Goal: Task Accomplishment & Management: Use online tool/utility

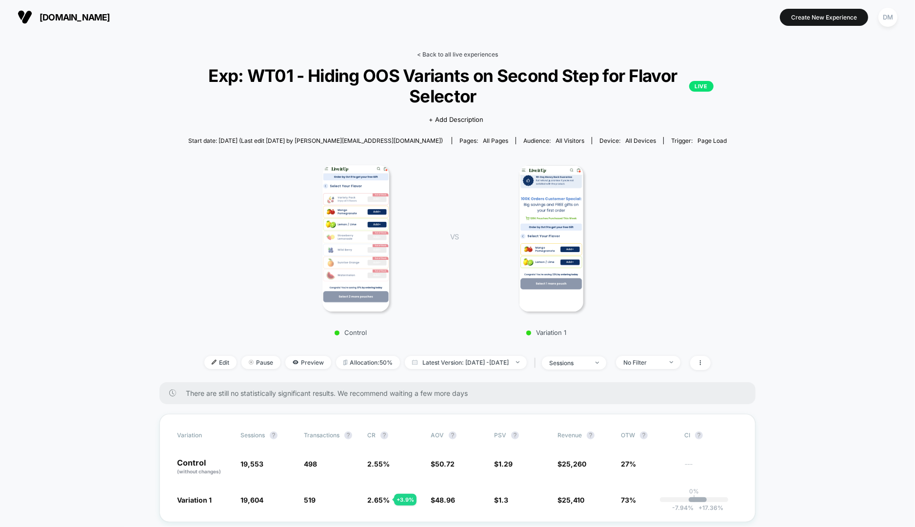
click at [442, 54] on link "< Back to all live experiences" at bounding box center [457, 54] width 81 height 7
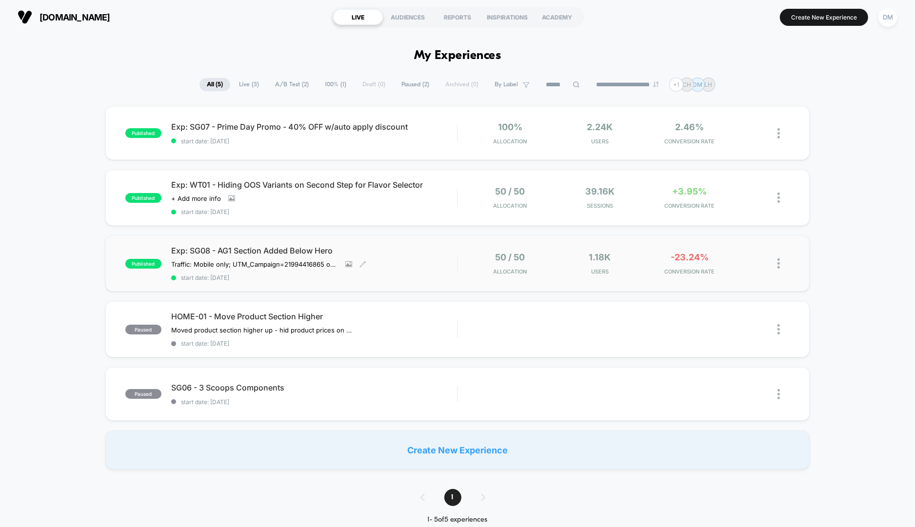
click at [409, 263] on div "Exp: SG08 - AG1 Section Added Below Hero Traffic: Mobile only; UTM_Campaign= 21…" at bounding box center [314, 264] width 286 height 36
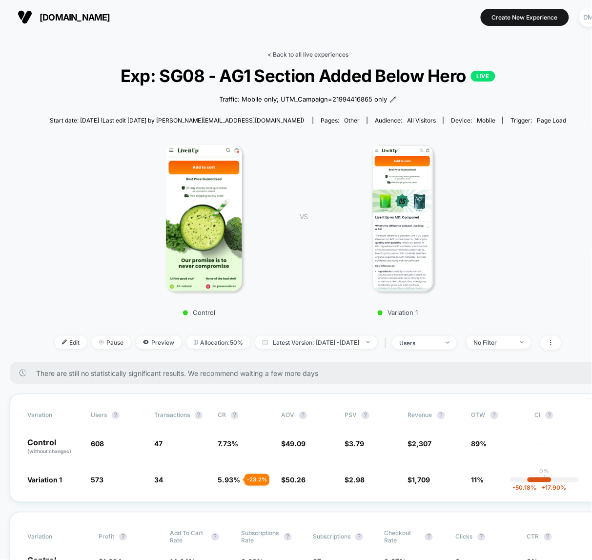
click at [318, 54] on link "< Back to all live experiences" at bounding box center [307, 54] width 81 height 7
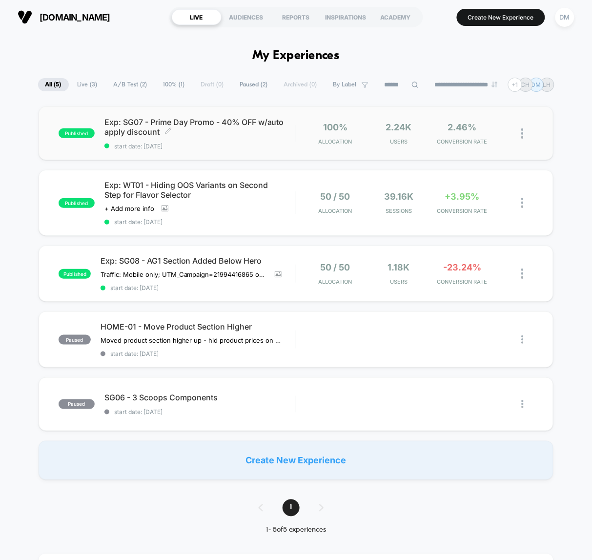
click at [252, 146] on span "start date: [DATE]" at bounding box center [199, 145] width 191 height 7
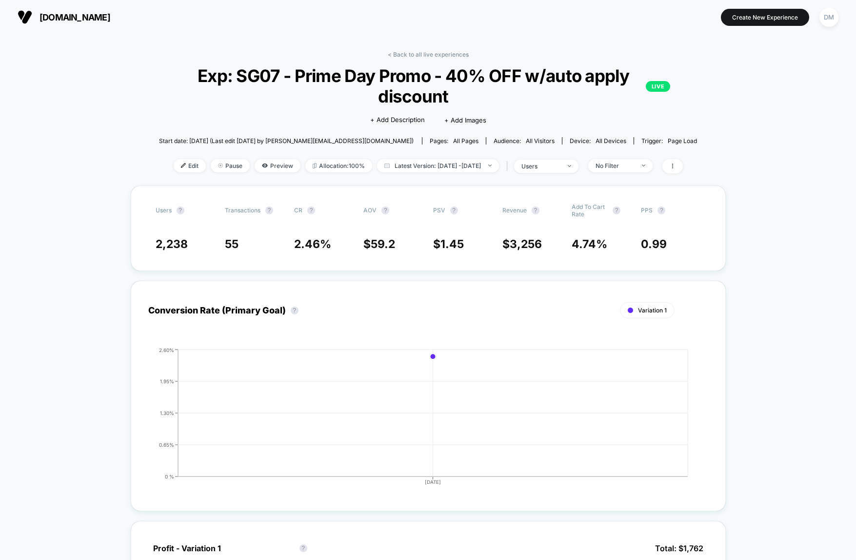
click at [617, 238] on span "4.74 %" at bounding box center [602, 244] width 60 height 14
click at [177, 169] on span "Edit" at bounding box center [190, 165] width 32 height 13
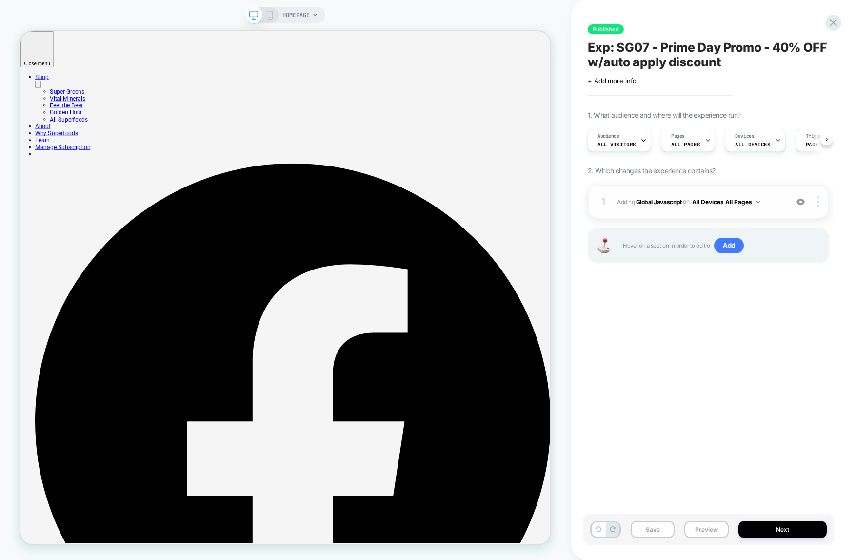
click at [776, 205] on span "Adding Global Javascript on All Devices All Pages" at bounding box center [700, 202] width 166 height 12
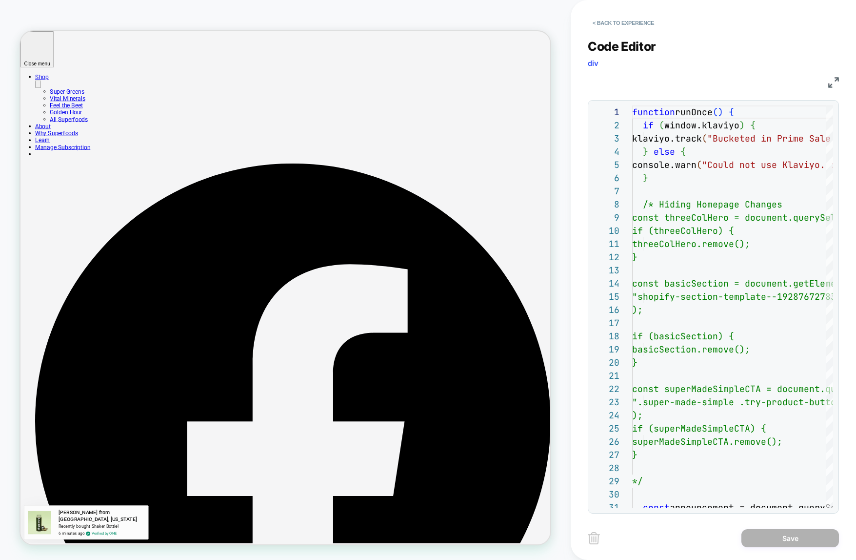
click at [735, 76] on div "JS" at bounding box center [713, 81] width 251 height 17
click at [775, 33] on div "Code Editor div JS 29 30 31 25 26 27 28 20 21 22 23 24 17 18 19 13 14 15 16 10 …" at bounding box center [713, 270] width 251 height 486
click at [633, 20] on button "< Back to experience" at bounding box center [623, 23] width 71 height 16
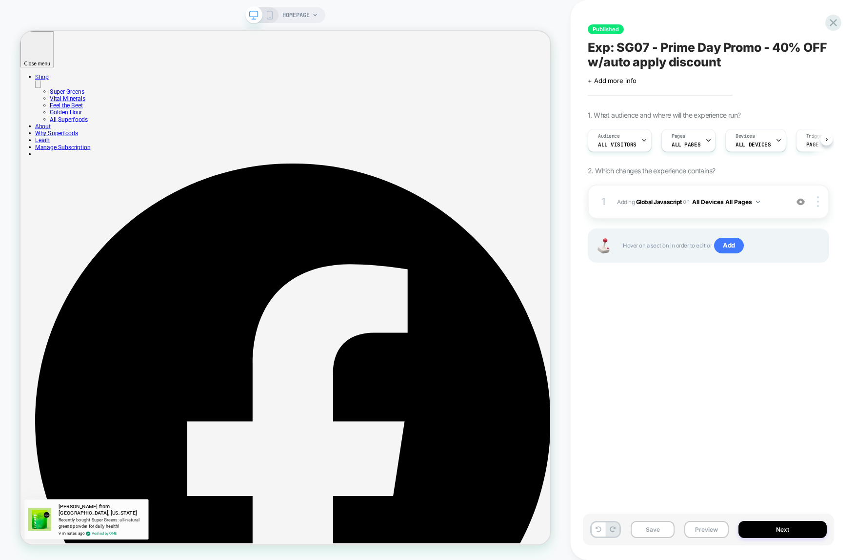
scroll to position [0, 0]
click at [832, 19] on icon at bounding box center [833, 22] width 13 height 13
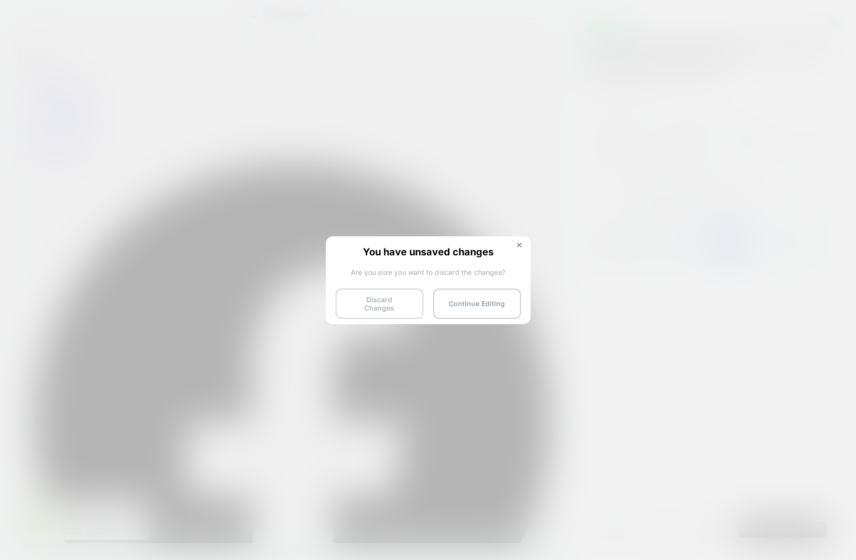
click at [398, 305] on button "Discard Changes" at bounding box center [380, 303] width 88 height 30
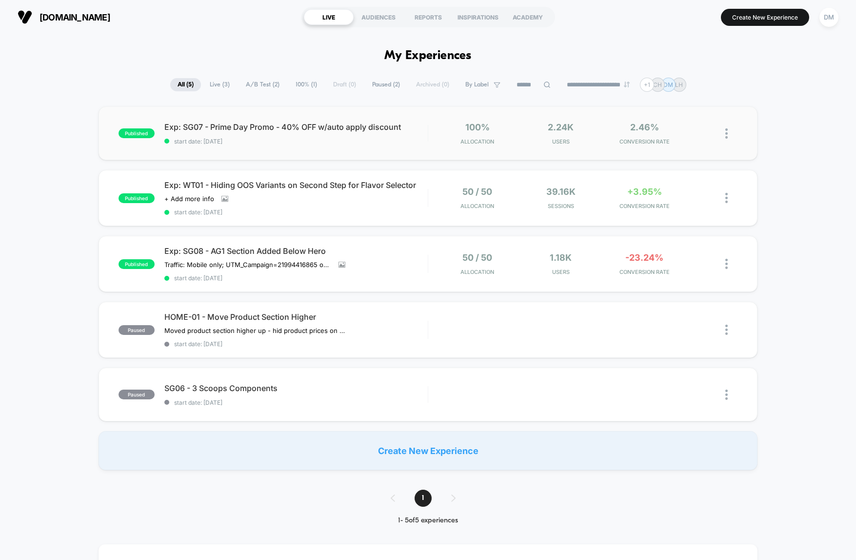
click at [397, 145] on div "published Exp: SG07 - Prime Day Promo - 40% OFF w/auto apply discount start dat…" at bounding box center [428, 133] width 659 height 54
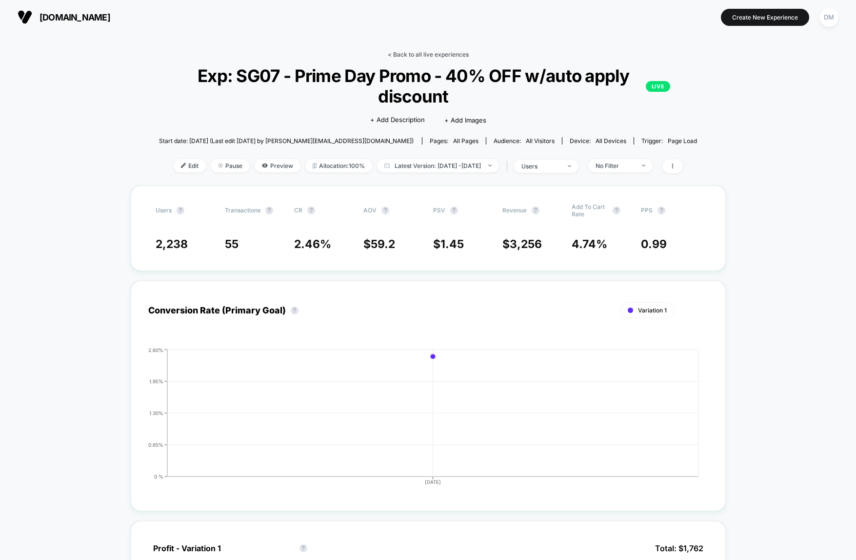
click at [441, 56] on link "< Back to all live experiences" at bounding box center [428, 54] width 81 height 7
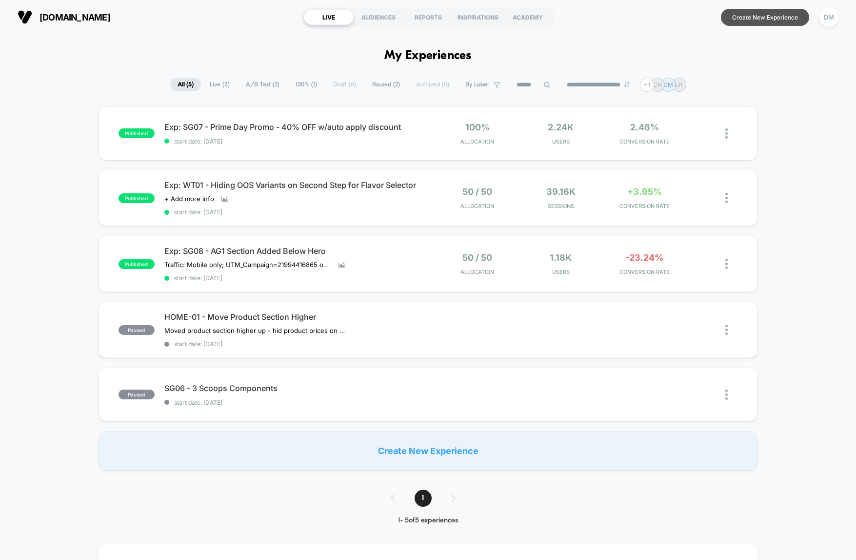
click at [742, 20] on button "Create New Experience" at bounding box center [765, 17] width 88 height 17
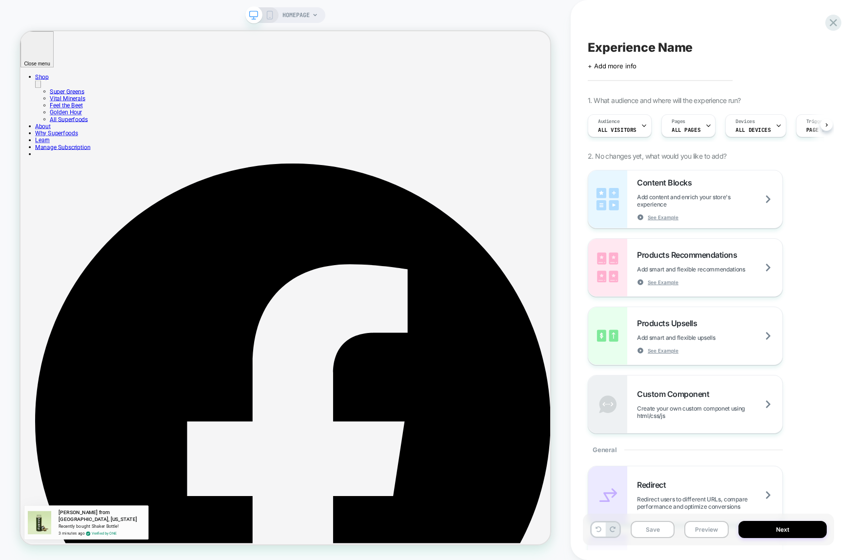
scroll to position [0, 0]
click at [308, 10] on span "HOMEPAGE" at bounding box center [295, 15] width 27 height 16
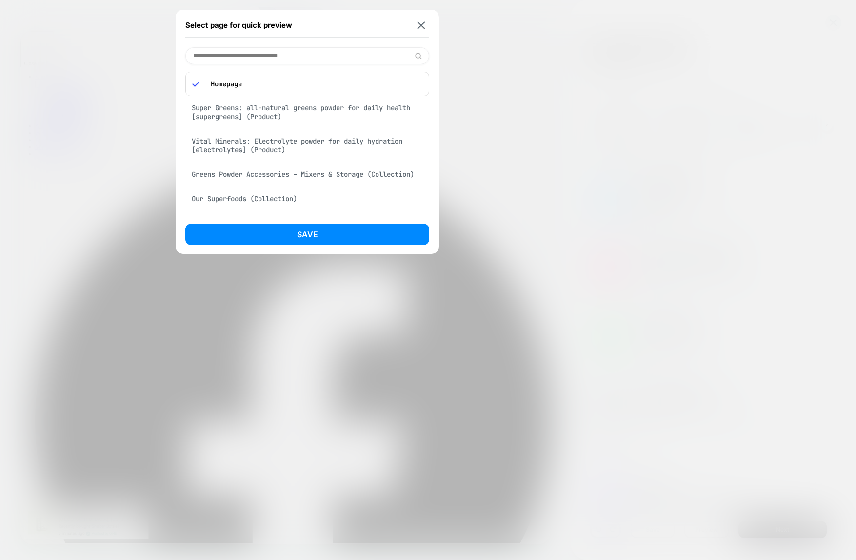
click at [294, 114] on div "Super Greens: all-natural greens powder for daily health [supergreens] (Product)" at bounding box center [307, 112] width 244 height 27
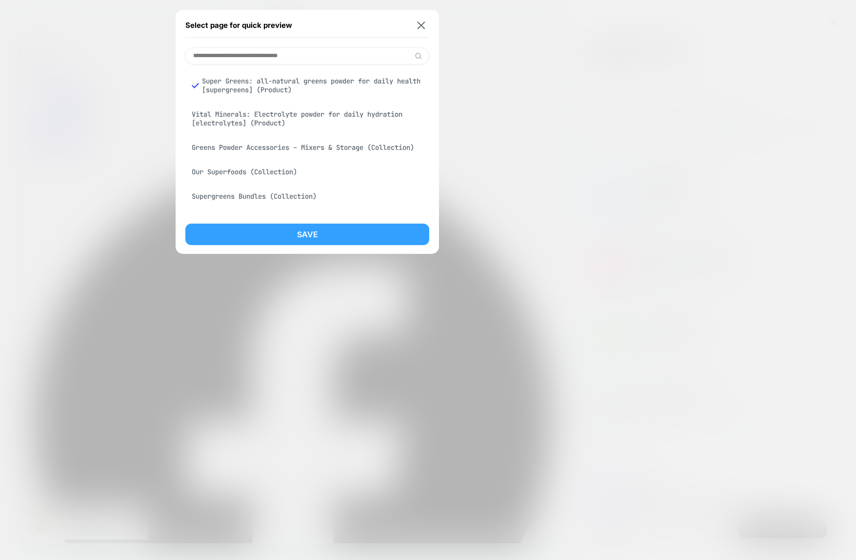
click at [296, 235] on button "Save" at bounding box center [307, 233] width 244 height 21
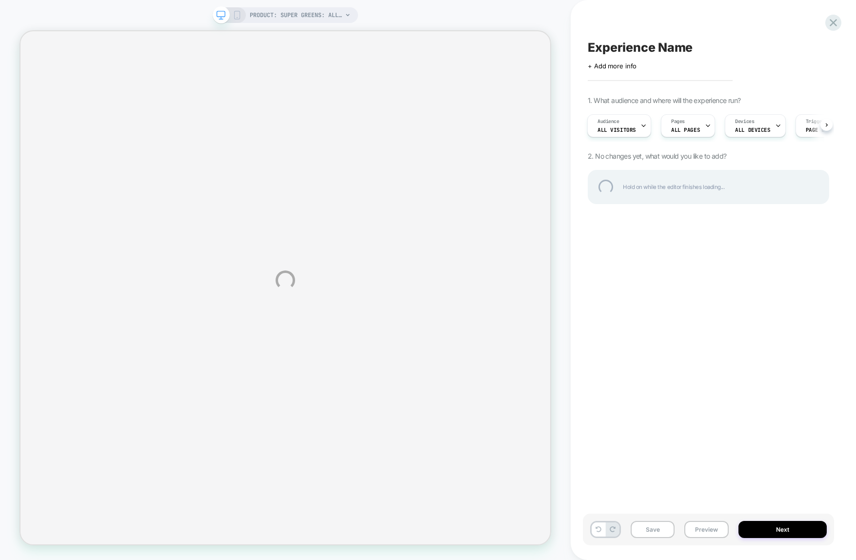
select select "******"
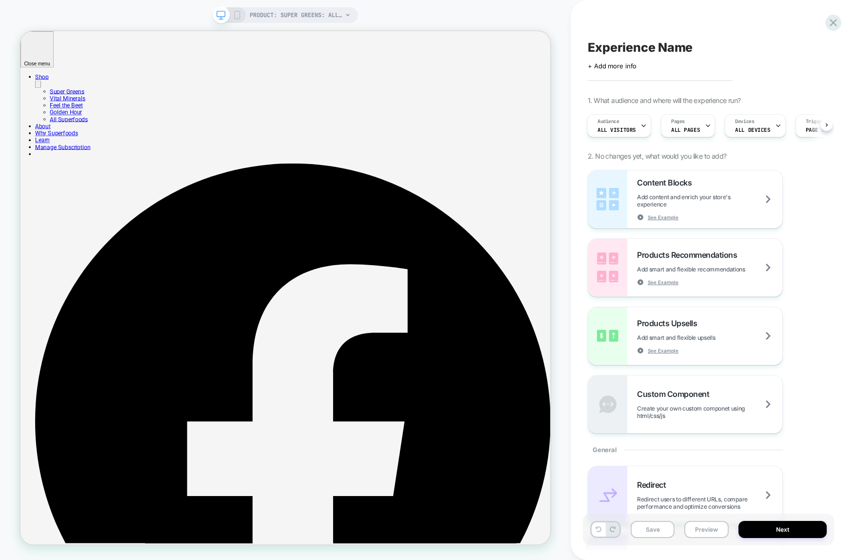
scroll to position [0, 1]
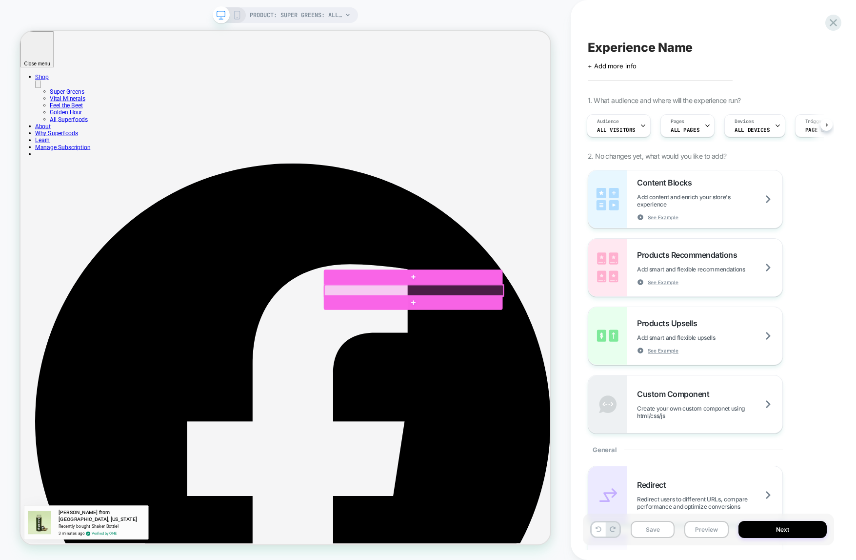
click at [553, 375] on div at bounding box center [545, 376] width 239 height 15
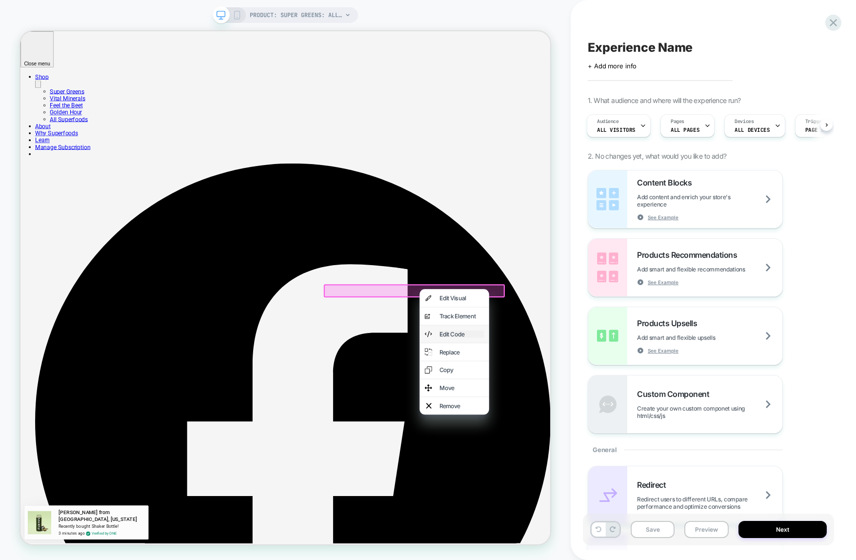
click at [581, 437] on div "Edit Code" at bounding box center [609, 435] width 60 height 10
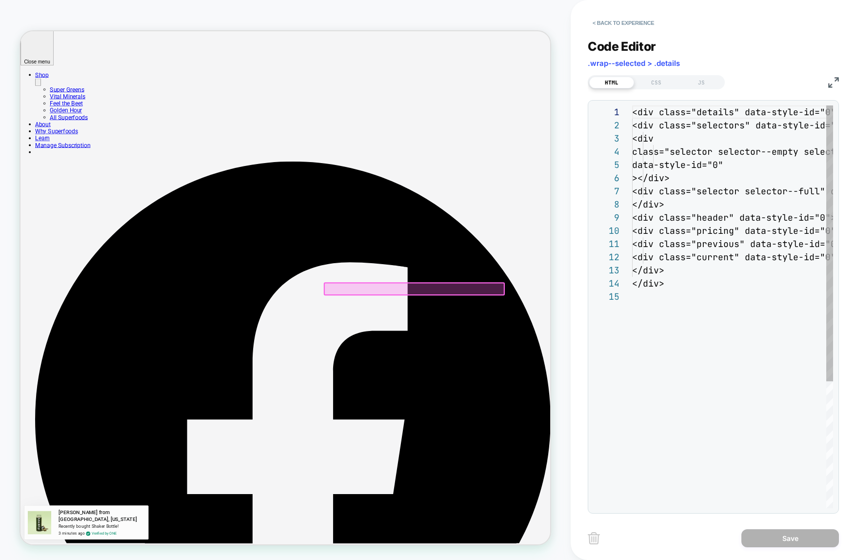
scroll to position [132, 0]
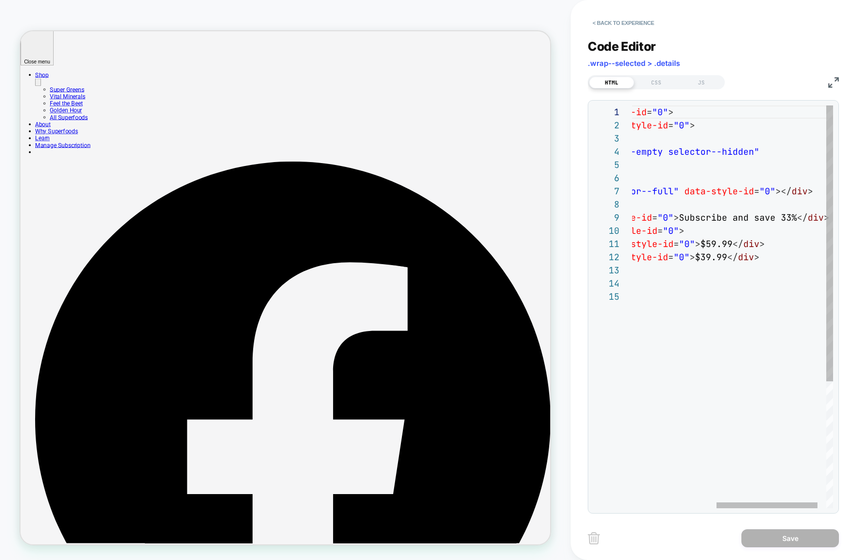
click at [786, 219] on div "< div class = "details" data-style-id = "0" > < div class = "selectors" data-st…" at bounding box center [657, 398] width 386 height 587
click at [706, 256] on div "< div class = "details" data-style-id = "0" > < div class = "selectors" data-st…" at bounding box center [657, 398] width 386 height 587
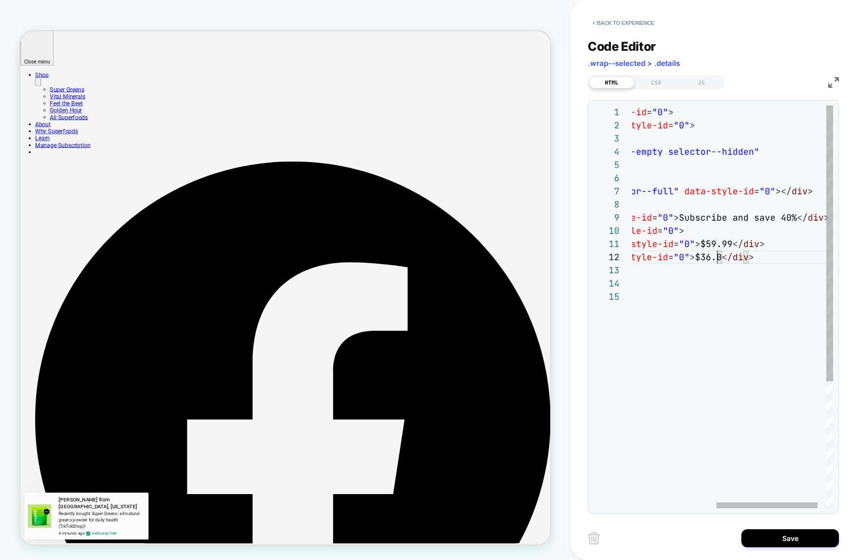
scroll to position [13, 258]
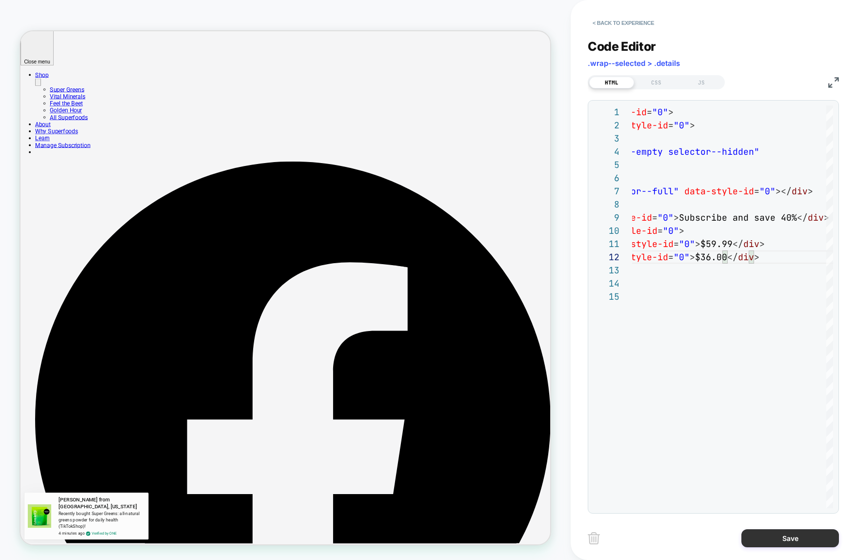
type textarea "**********"
click at [767, 527] on button "Save" at bounding box center [791, 538] width 98 height 18
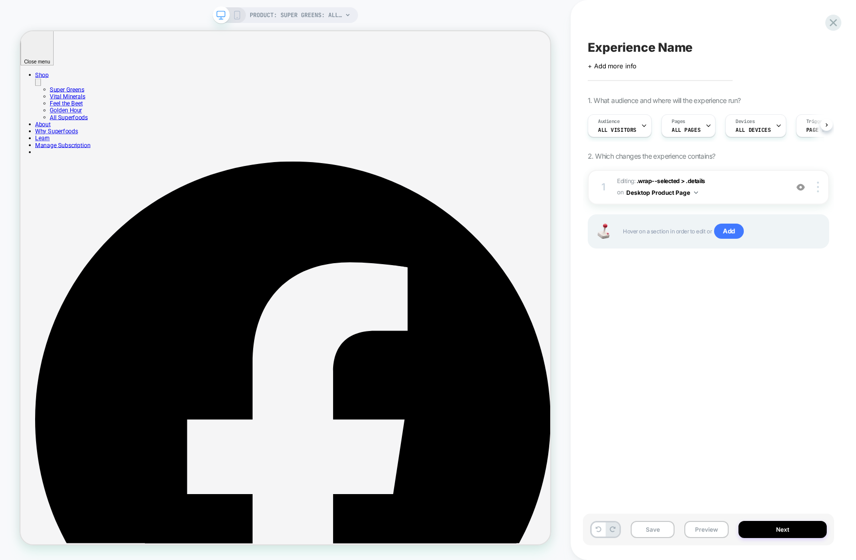
scroll to position [0, 0]
click at [822, 188] on div at bounding box center [819, 186] width 19 height 11
click at [800, 304] on div "Experience Name Click to edit experience details + Add more info 1. What audien…" at bounding box center [708, 280] width 251 height 540
click at [240, 15] on icon at bounding box center [237, 15] width 9 height 9
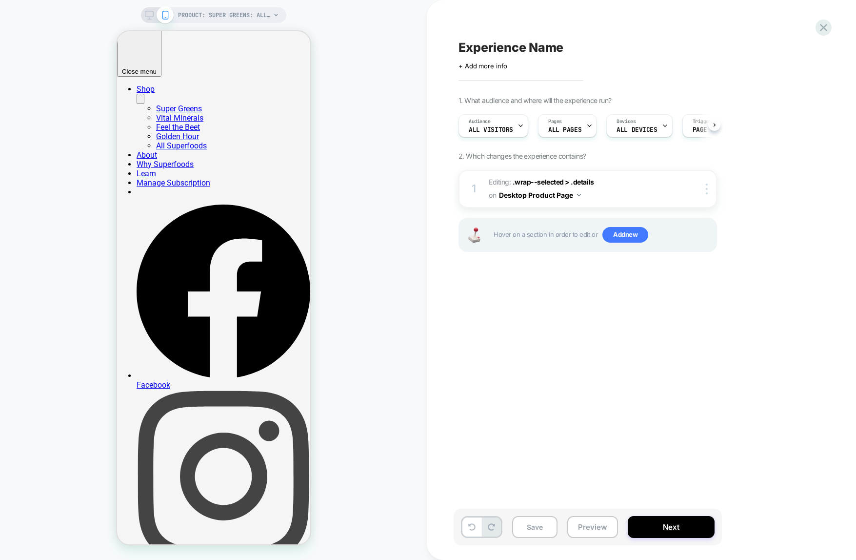
scroll to position [0, 0]
click at [576, 127] on span "ALL PAGES" at bounding box center [564, 129] width 33 height 7
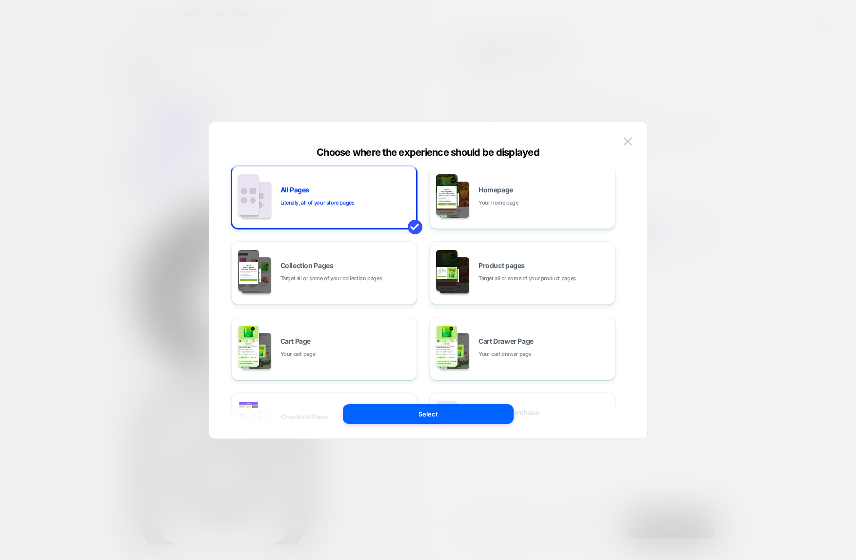
scroll to position [0, 0]
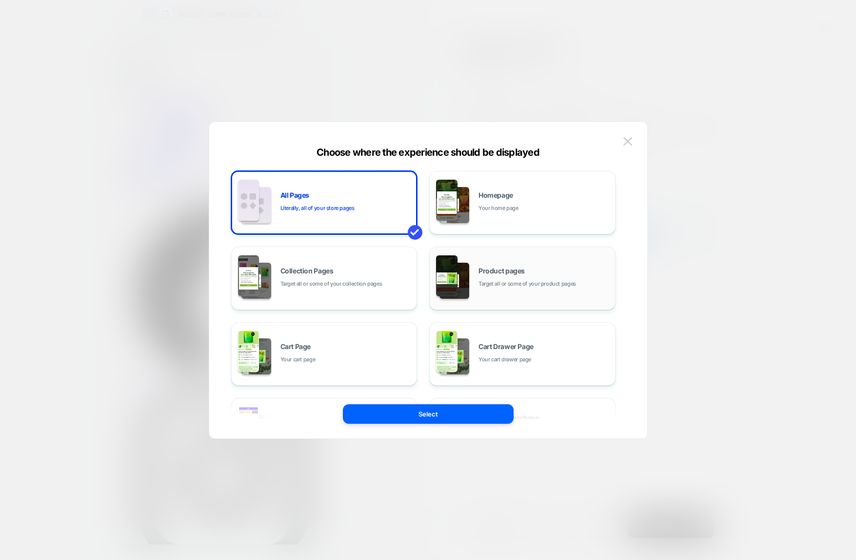
click at [504, 281] on span "Target all or some of your product pages" at bounding box center [528, 283] width 98 height 9
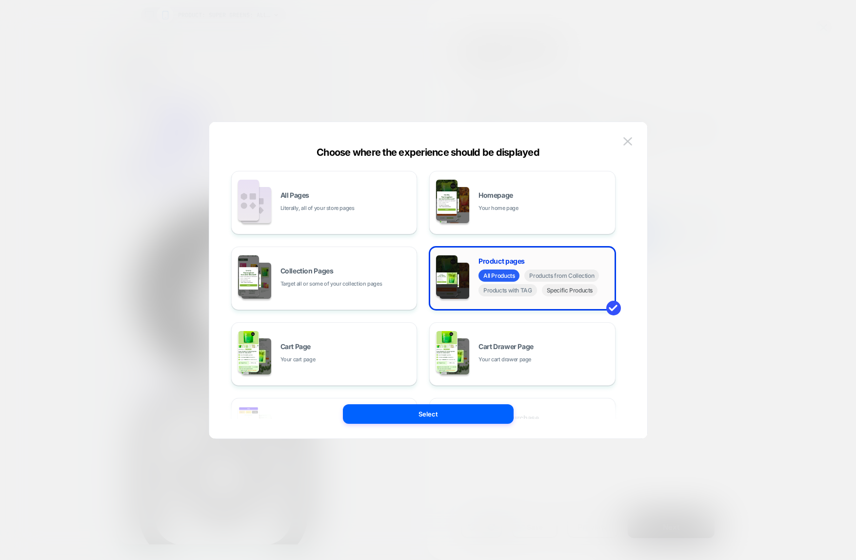
click at [566, 295] on span "Specific Products" at bounding box center [570, 290] width 56 height 12
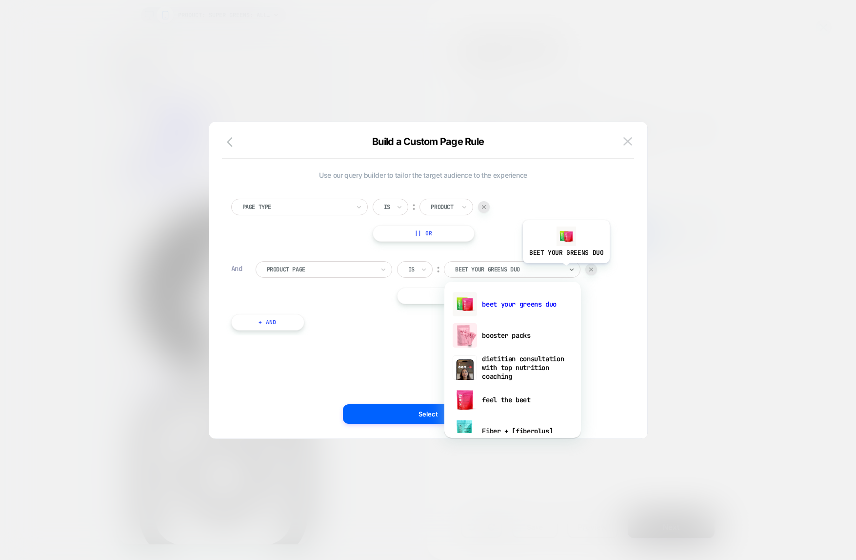
click at [565, 270] on div "beet your greens duo" at bounding box center [512, 269] width 137 height 17
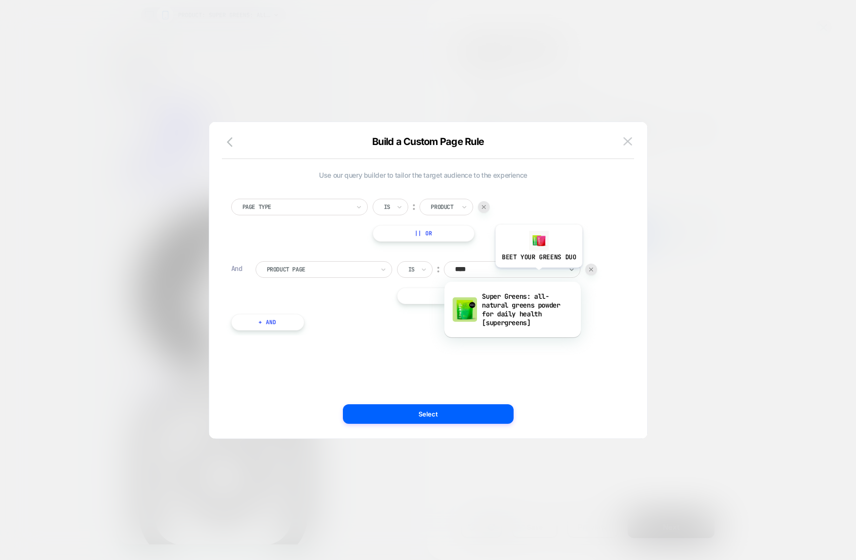
type input "*****"
click at [531, 314] on div "Super Greens: all-natural greens powder for daily health [supergreens]" at bounding box center [512, 309] width 127 height 42
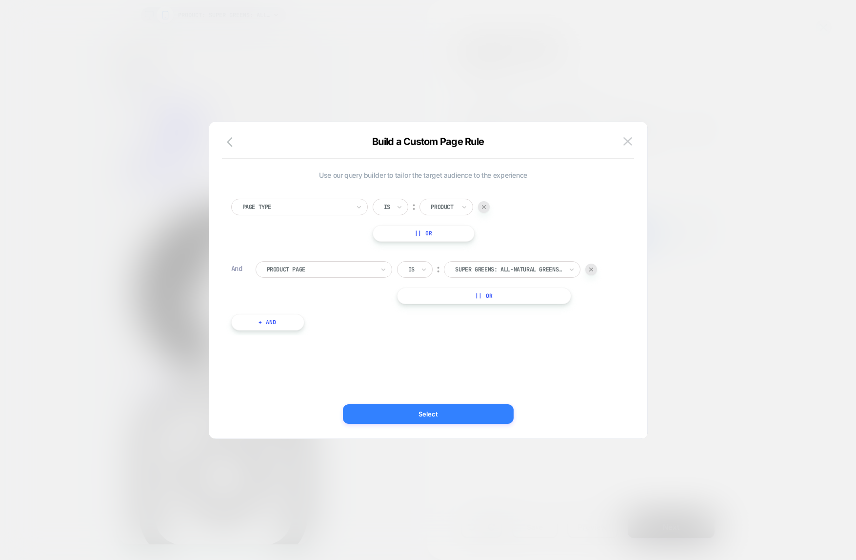
click at [487, 409] on button "Select" at bounding box center [428, 414] width 171 height 20
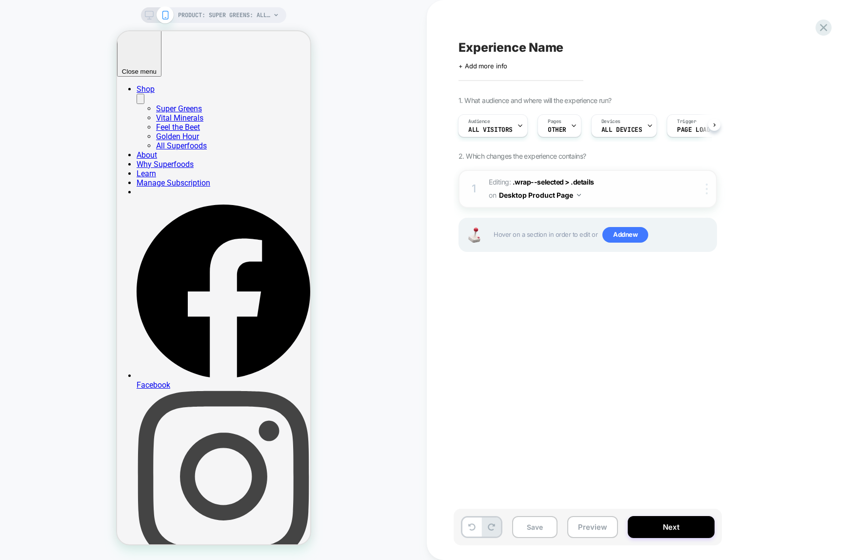
click at [707, 190] on img at bounding box center [707, 188] width 2 height 11
click at [585, 356] on div "Experience Name Click to edit experience details + Add more info 1. What audien…" at bounding box center [637, 280] width 366 height 540
click at [537, 524] on button "Save" at bounding box center [534, 527] width 45 height 22
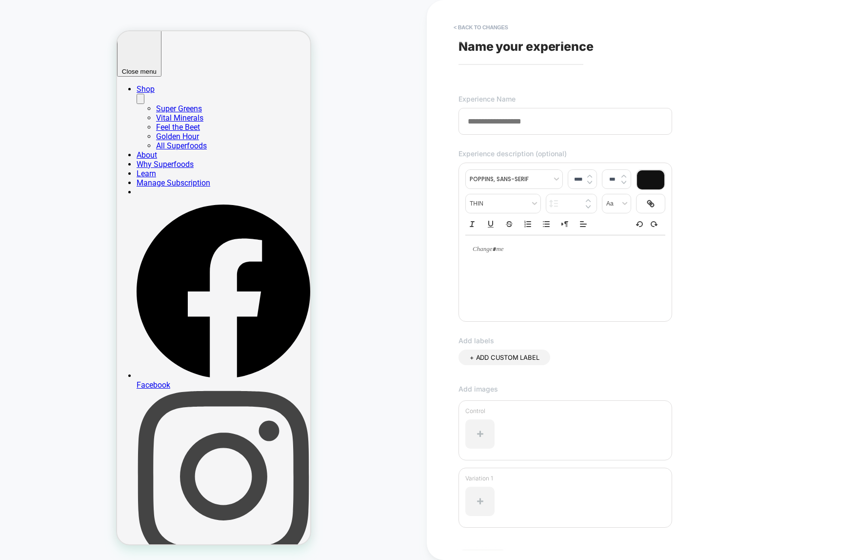
click at [491, 115] on input at bounding box center [566, 121] width 214 height 27
type input "**********"
click at [718, 250] on div "**********" at bounding box center [637, 280] width 366 height 540
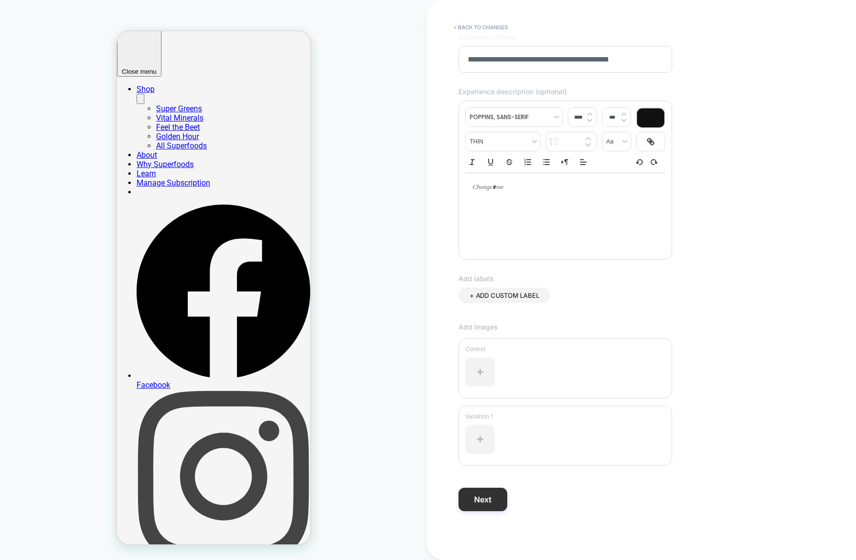
click at [495, 497] on button "Next" at bounding box center [483, 498] width 49 height 23
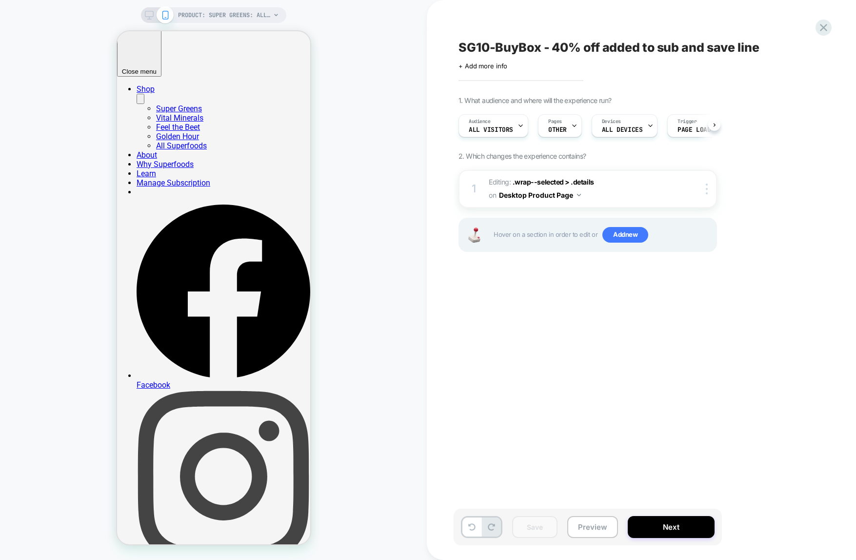
scroll to position [0, 0]
click at [708, 190] on img at bounding box center [707, 188] width 2 height 11
click at [758, 165] on div "1. What audience and where will the experience run? Audience All Visitors Pages…" at bounding box center [637, 186] width 356 height 180
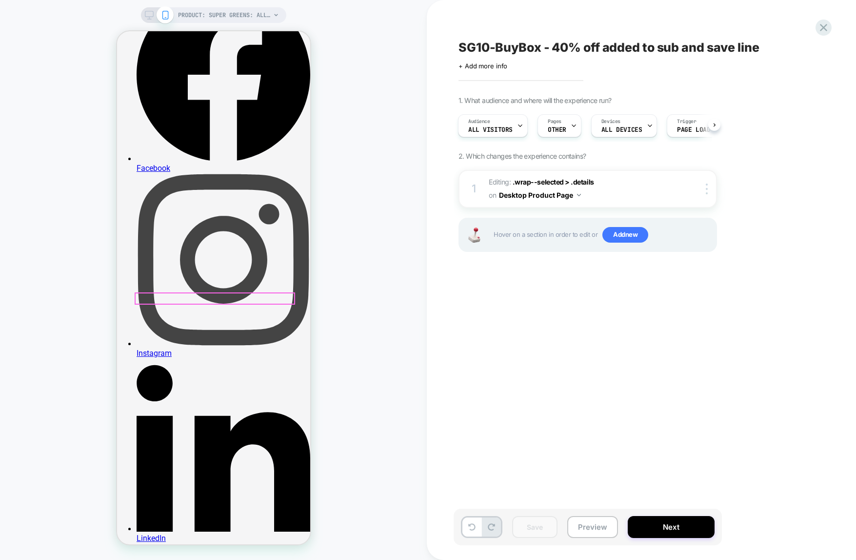
scroll to position [215, 0]
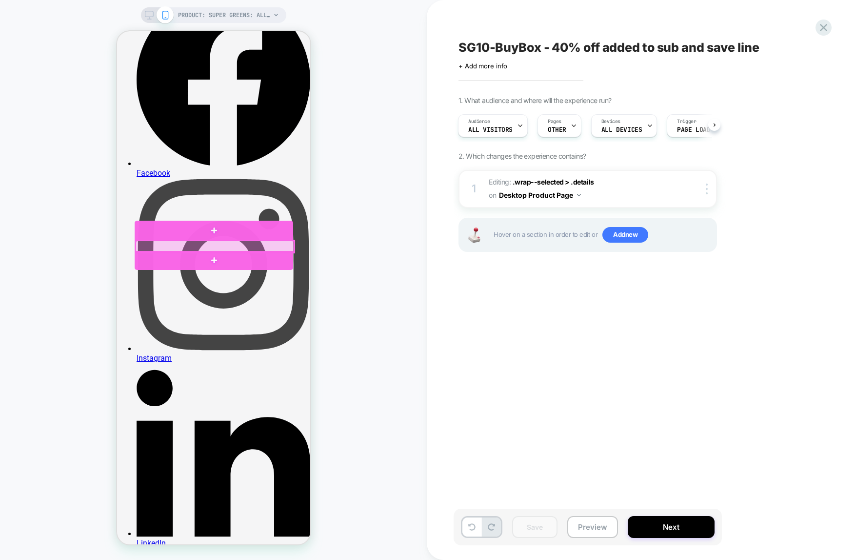
click at [226, 245] on div at bounding box center [214, 247] width 159 height 12
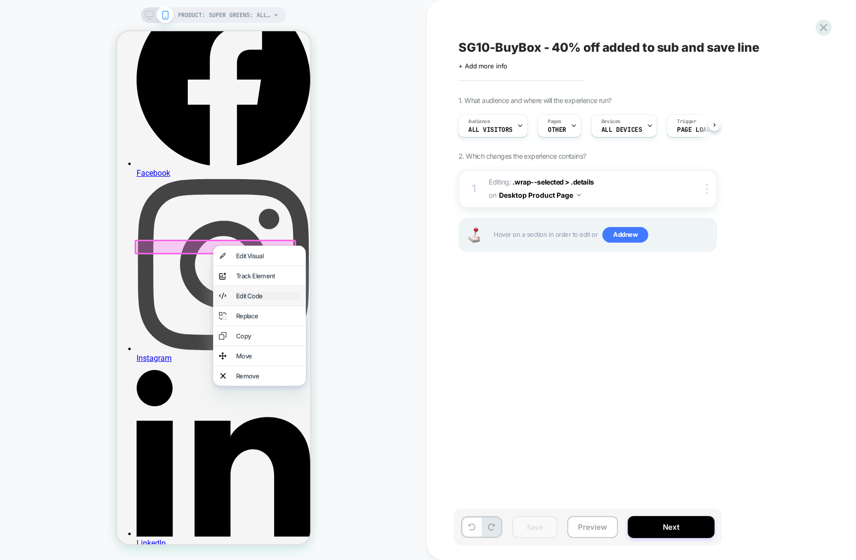
click at [254, 300] on div "Edit Code" at bounding box center [268, 296] width 64 height 8
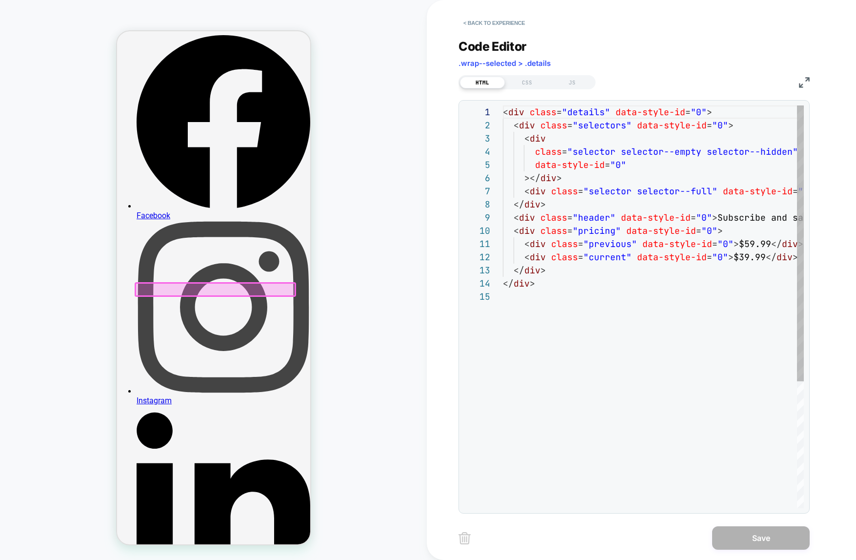
scroll to position [132, 0]
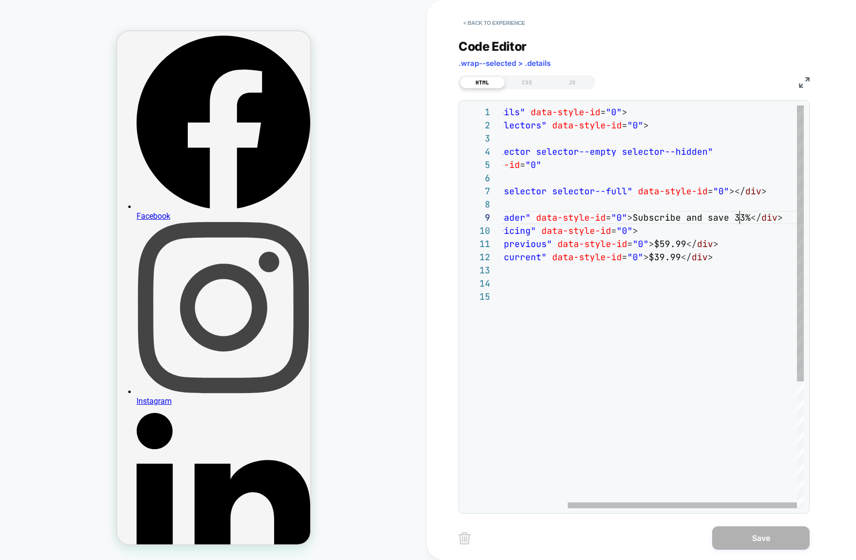
click at [739, 220] on div "< div class = "details" data-style-id = "0" > < div class = "selectors" data-st…" at bounding box center [611, 398] width 386 height 587
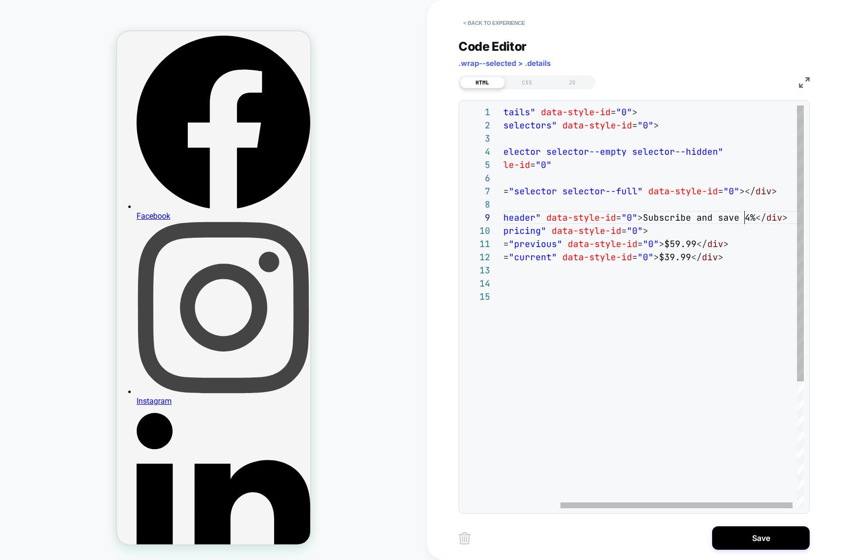
scroll to position [105, 321]
click at [685, 257] on div "< div class = "details" data-style-id = "0" > < div class = "selectors" data-st…" at bounding box center [621, 398] width 386 height 587
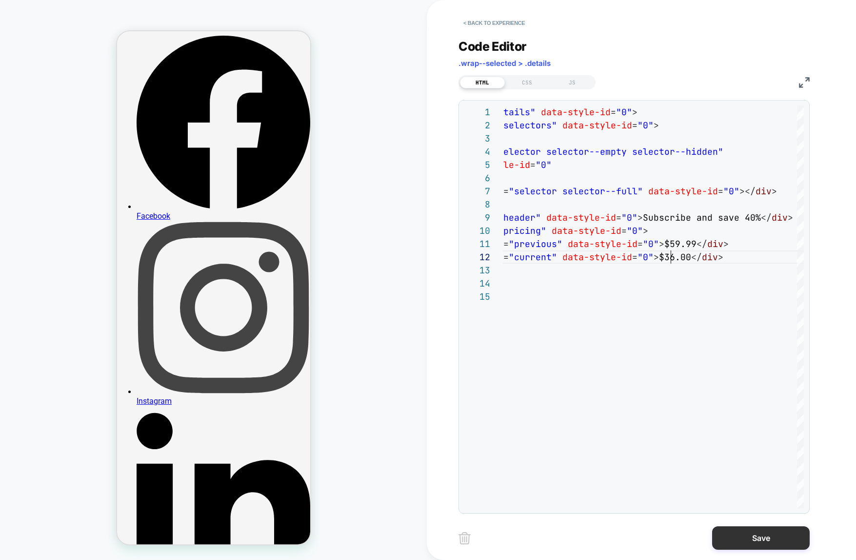
type textarea "**********"
click at [762, 527] on button "Save" at bounding box center [761, 537] width 98 height 23
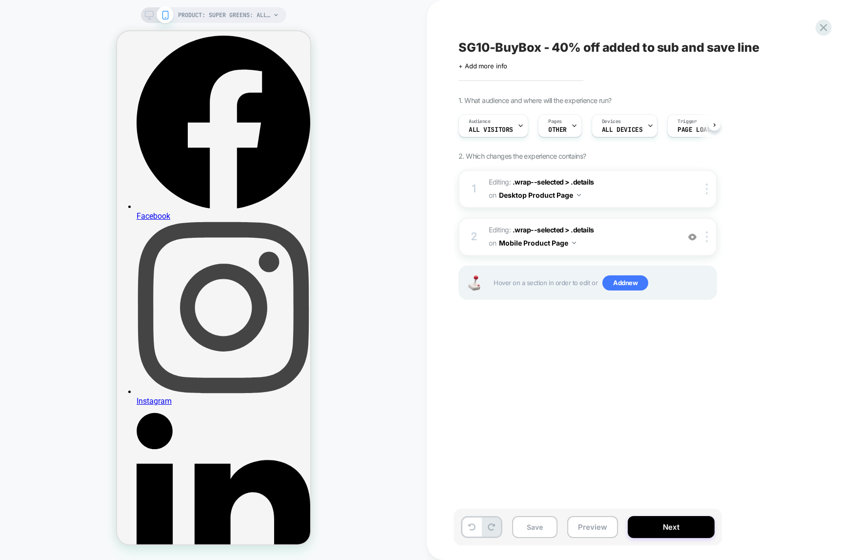
scroll to position [0, 0]
click at [686, 127] on span "Page Load" at bounding box center [693, 129] width 33 height 7
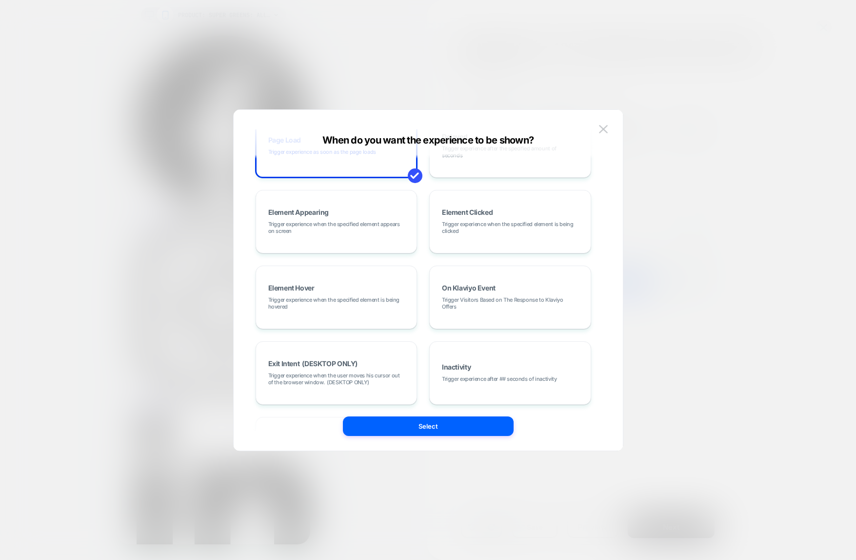
scroll to position [0, 0]
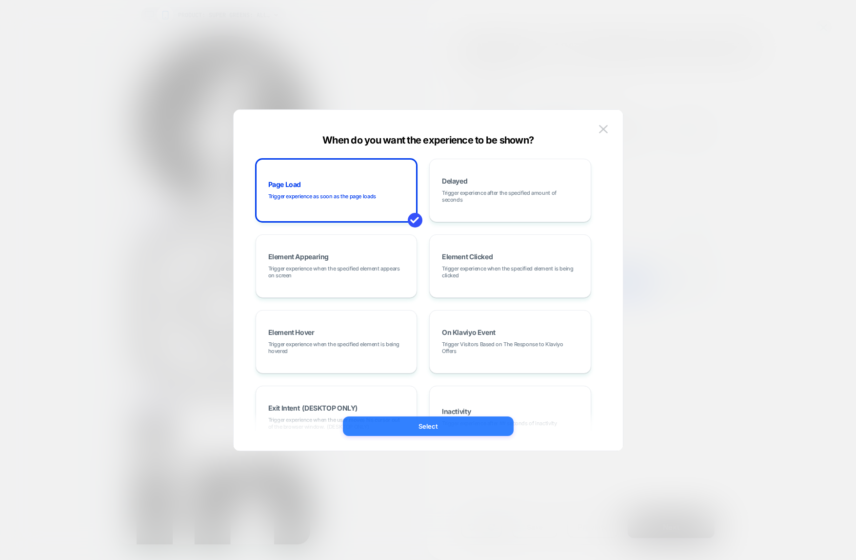
click at [424, 425] on button "Select" at bounding box center [428, 426] width 171 height 20
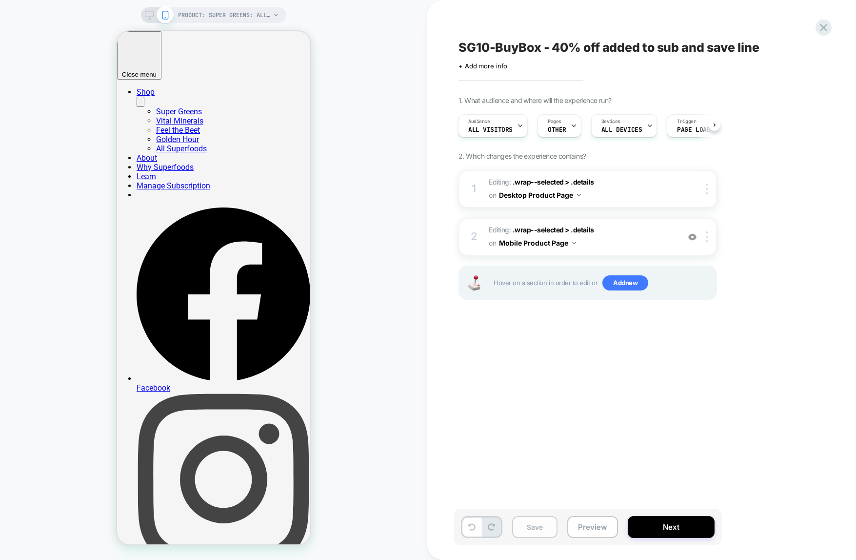
click at [538, 527] on button "Save" at bounding box center [534, 527] width 45 height 22
click at [464, 48] on span "SG10-BuyBox - 40% off added to sub and save line" at bounding box center [609, 47] width 301 height 15
click at [469, 50] on textarea "**********" at bounding box center [621, 47] width 324 height 15
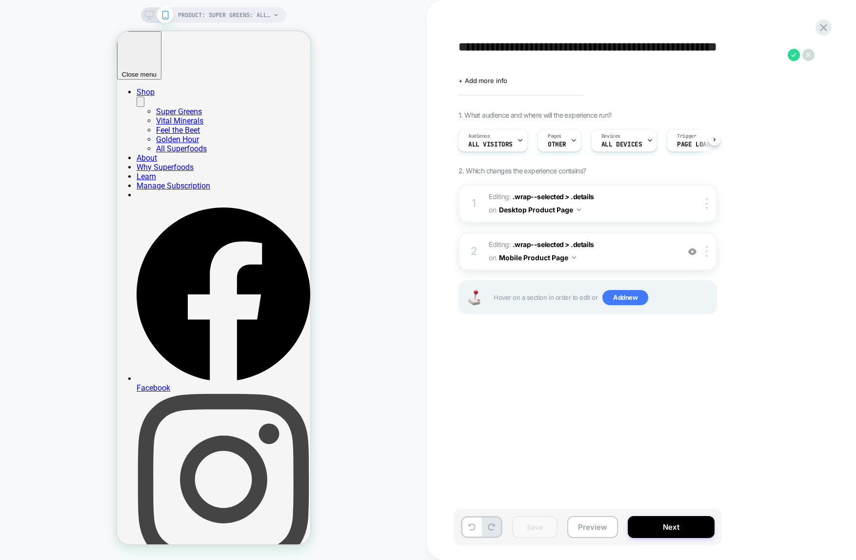
scroll to position [0, 3]
type textarea "**********"
click at [596, 482] on div "**********" at bounding box center [637, 280] width 366 height 540
click at [792, 56] on icon at bounding box center [794, 55] width 12 height 12
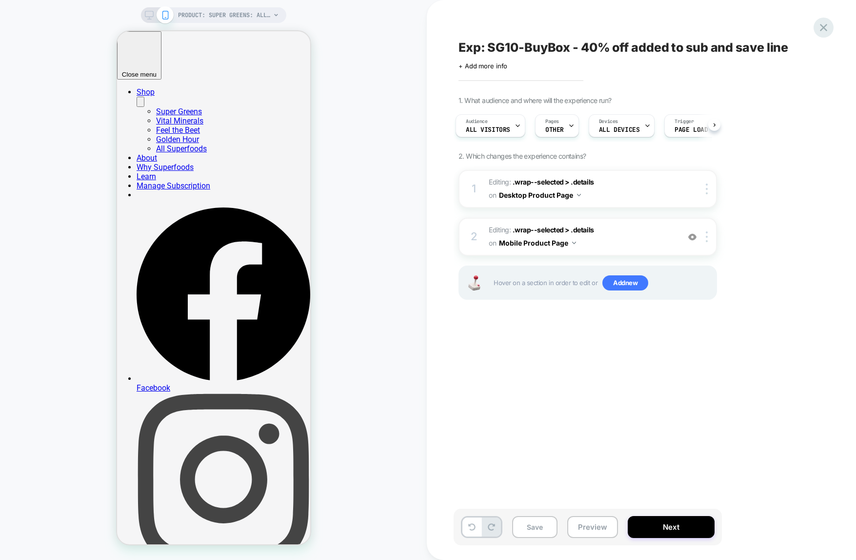
click at [823, 24] on icon at bounding box center [823, 27] width 13 height 13
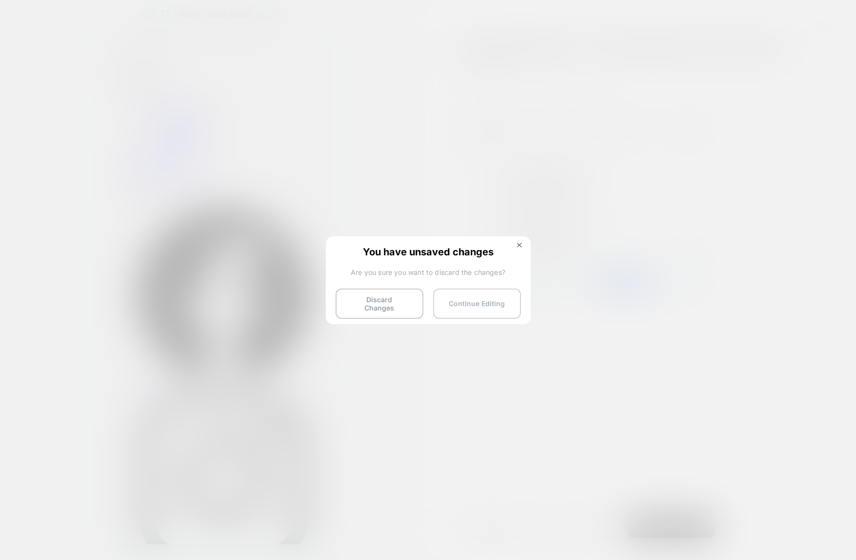
click at [472, 298] on button "Continue Editing" at bounding box center [477, 303] width 88 height 30
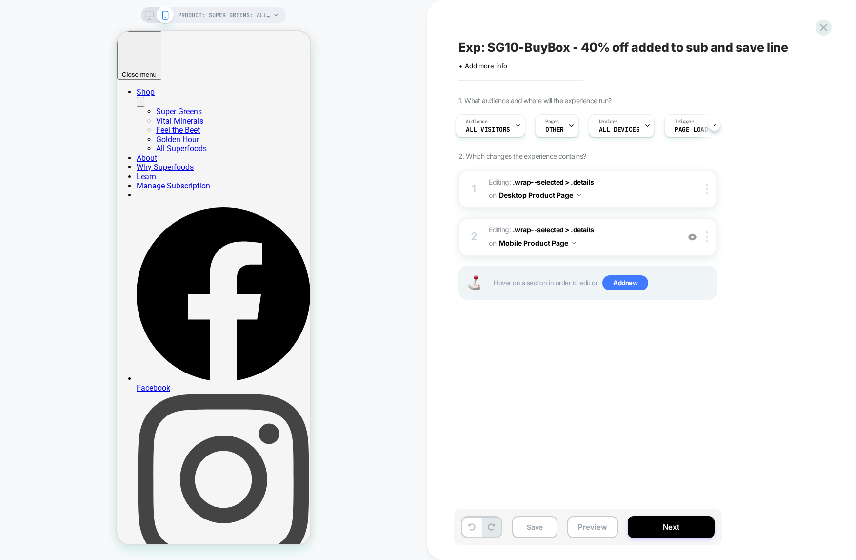
click at [581, 405] on div "Exp: SG10-BuyBox - 40% off added to sub and save line Click to edit experience …" at bounding box center [637, 280] width 366 height 540
click at [540, 526] on button "Save" at bounding box center [534, 527] width 45 height 22
click at [823, 26] on icon at bounding box center [823, 27] width 7 height 7
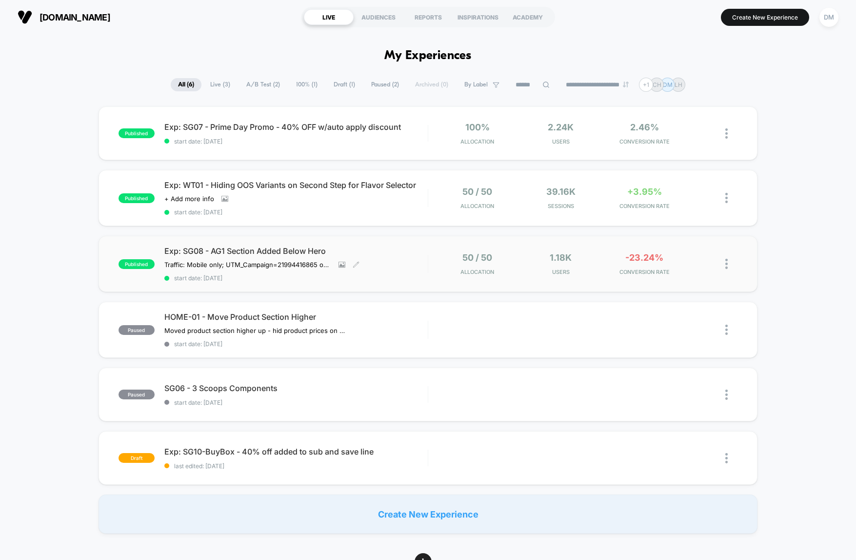
click at [408, 281] on span "start date: [DATE]" at bounding box center [295, 277] width 263 height 7
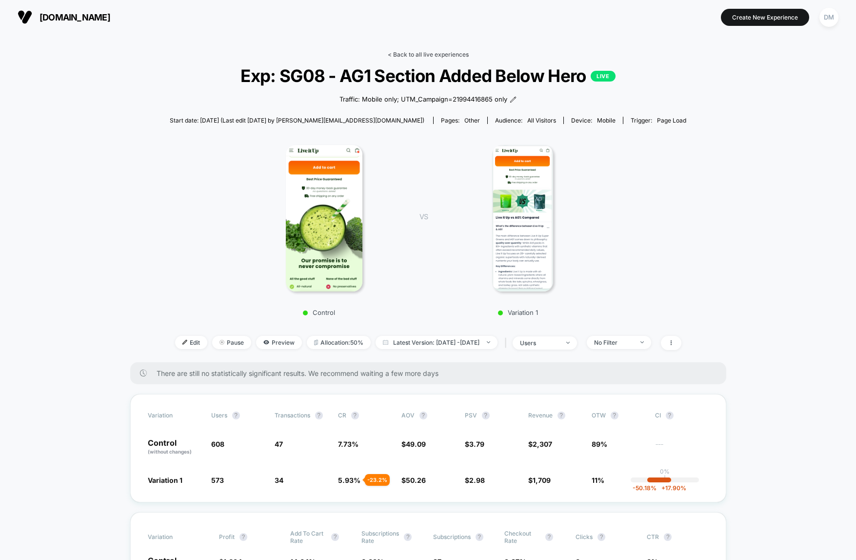
click at [428, 52] on link "< Back to all live experiences" at bounding box center [428, 54] width 81 height 7
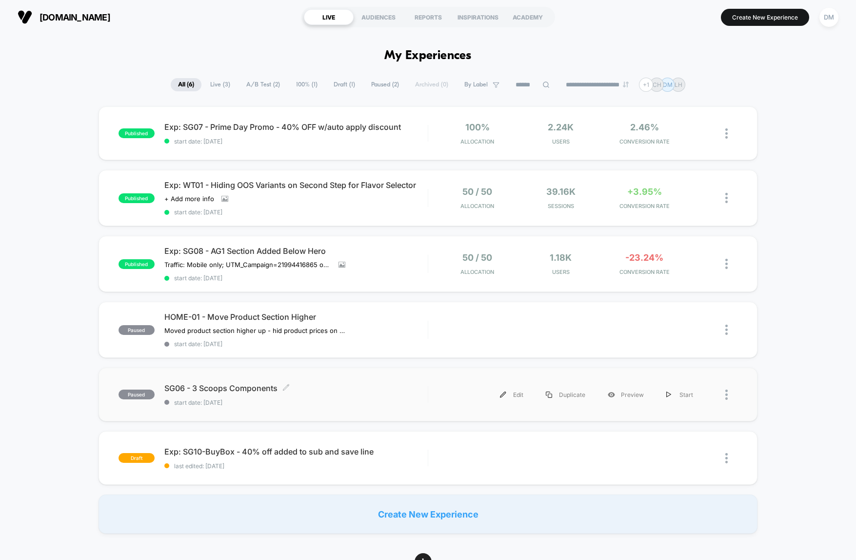
click at [405, 404] on span "start date: [DATE]" at bounding box center [295, 402] width 263 height 7
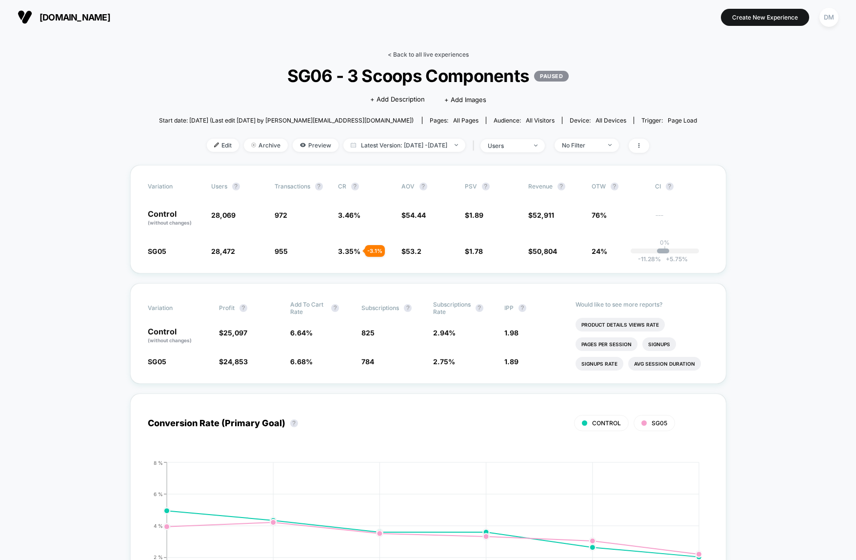
click at [404, 54] on link "< Back to all live experiences" at bounding box center [428, 54] width 81 height 7
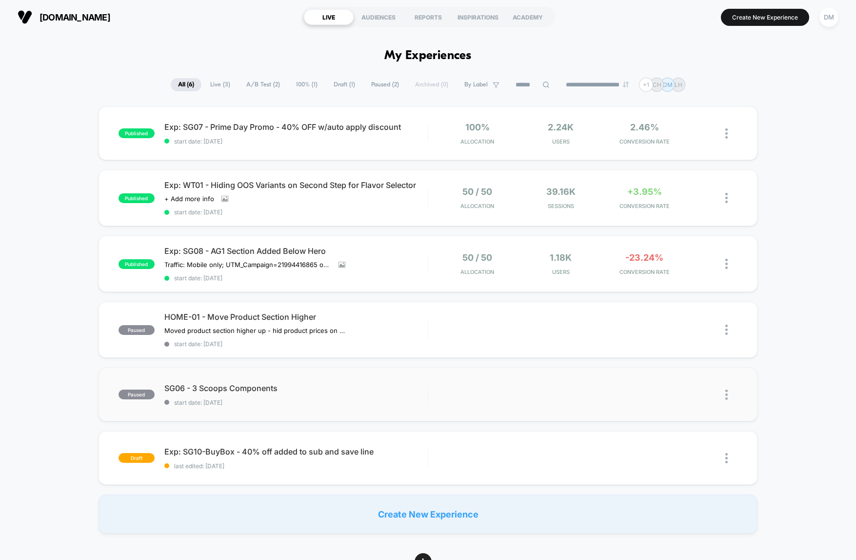
click at [726, 400] on img at bounding box center [726, 394] width 2 height 10
click at [781, 379] on div "published Exp: SG07 - Prime Day Promo - 40% OFF w/auto apply discount start dat…" at bounding box center [428, 319] width 856 height 427
click at [774, 23] on button "Create New Experience" at bounding box center [765, 17] width 88 height 17
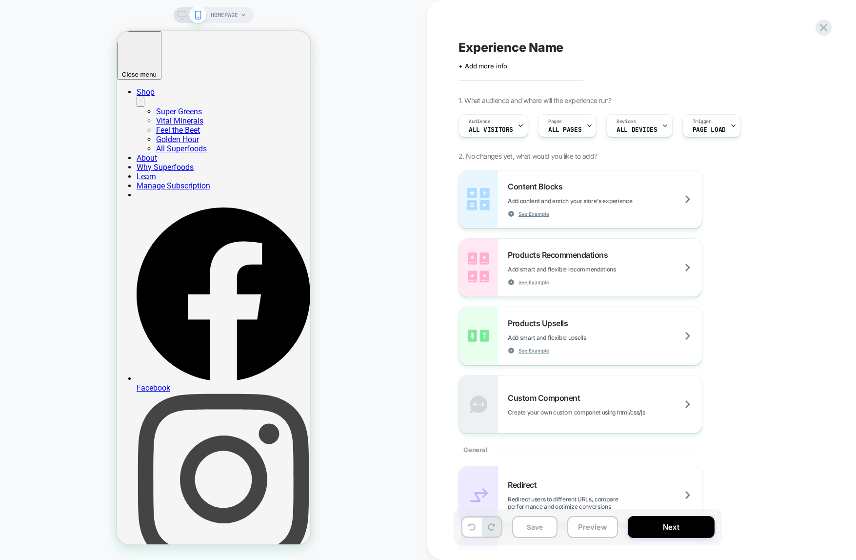
click at [237, 13] on span "HOMEPAGE" at bounding box center [224, 15] width 27 height 16
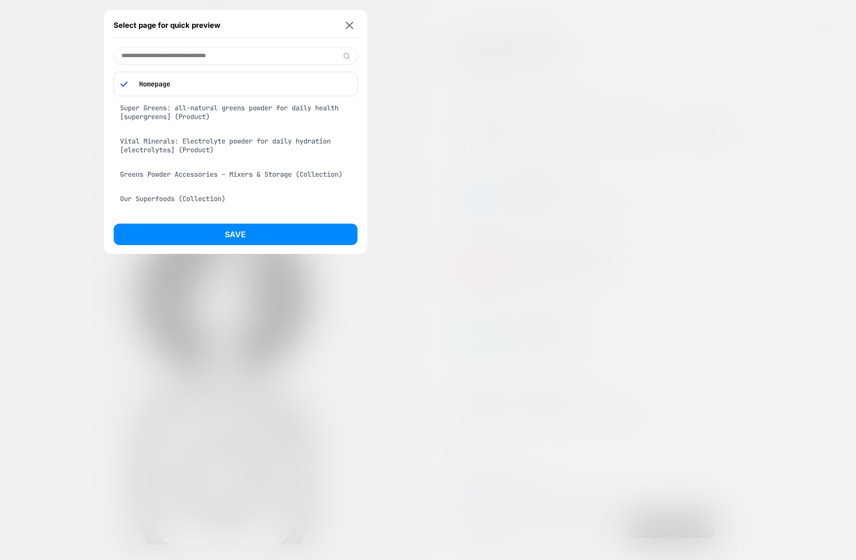
click at [248, 81] on p "Homepage" at bounding box center [242, 84] width 217 height 9
click at [348, 31] on div "Select page for quick preview" at bounding box center [236, 25] width 244 height 24
click at [349, 23] on img at bounding box center [349, 24] width 8 height 7
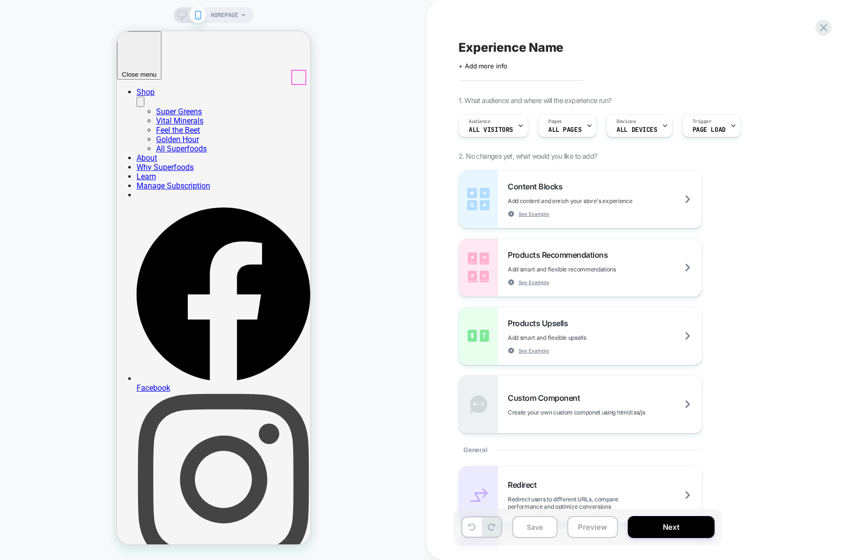
click at [357, 93] on div "HOMEPAGE" at bounding box center [213, 280] width 427 height 540
